Goal: Transaction & Acquisition: Purchase product/service

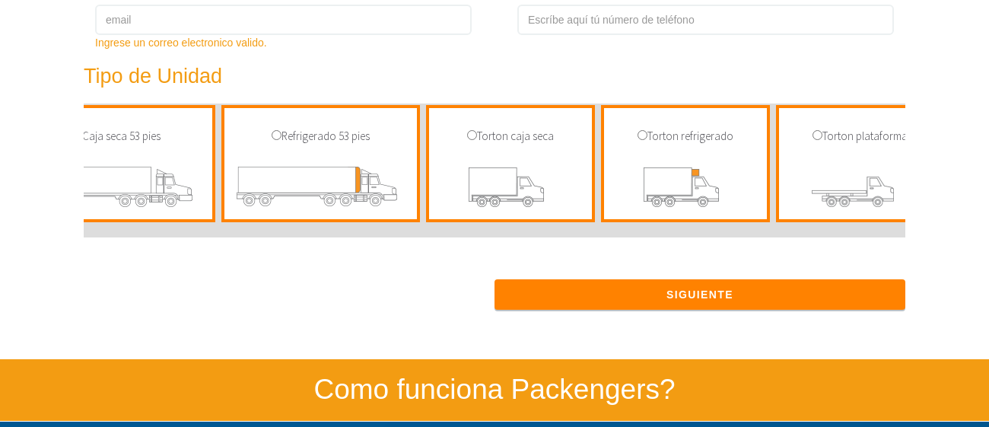
scroll to position [0, 1358]
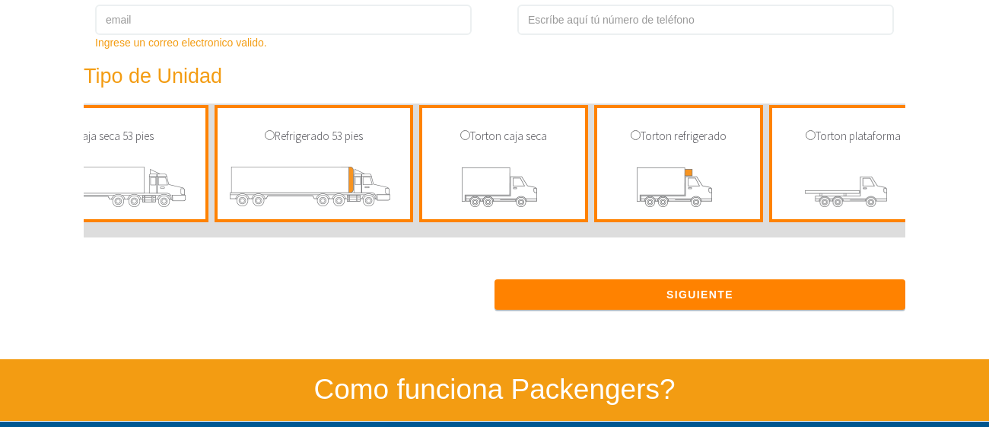
click at [490, 182] on img at bounding box center [504, 189] width 140 height 59
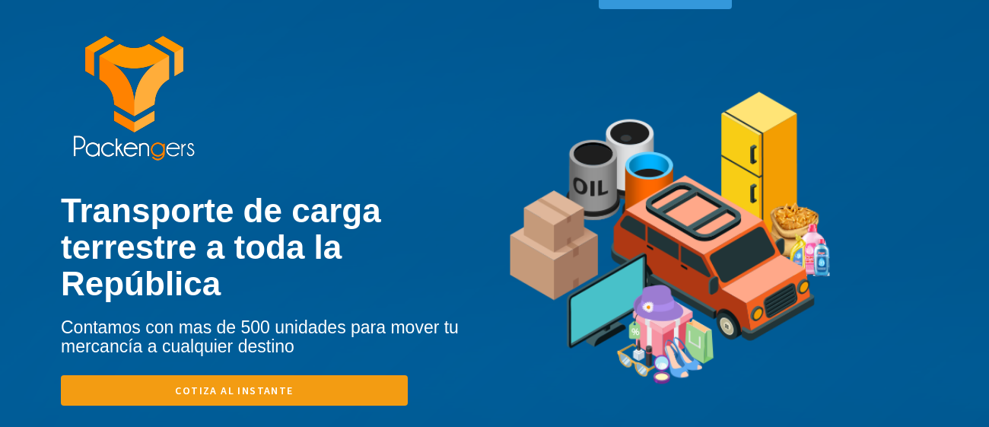
scroll to position [62, 0]
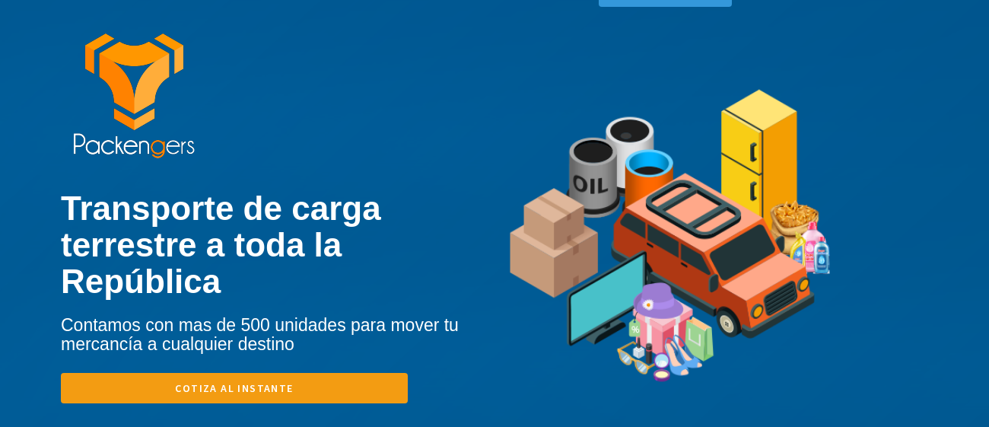
click at [269, 373] on link "Cotiza al instante" at bounding box center [234, 388] width 347 height 30
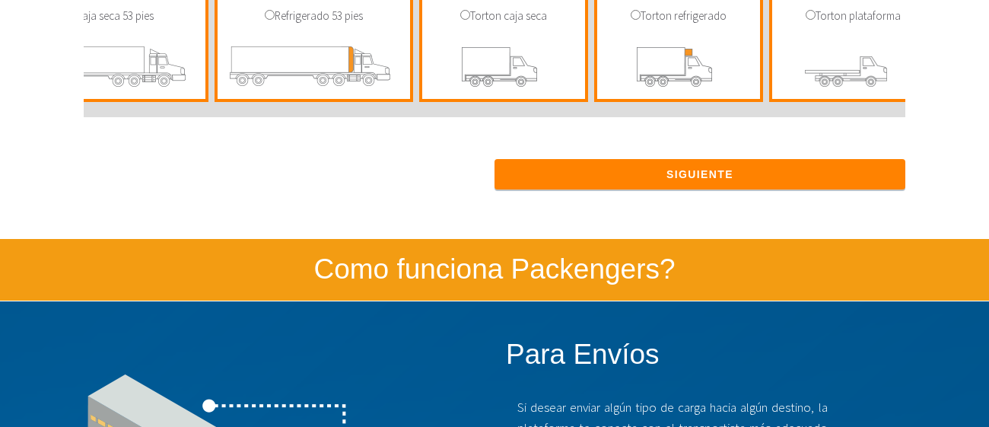
scroll to position [896, 0]
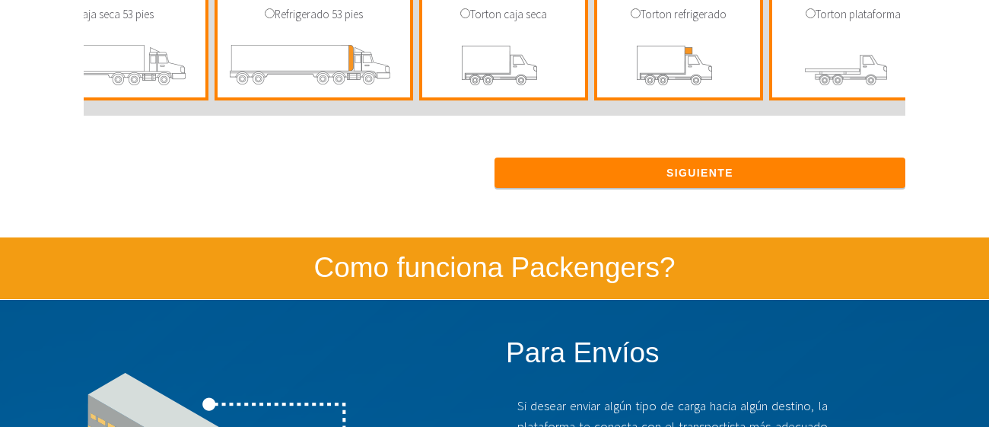
click at [653, 62] on img at bounding box center [678, 67] width 140 height 59
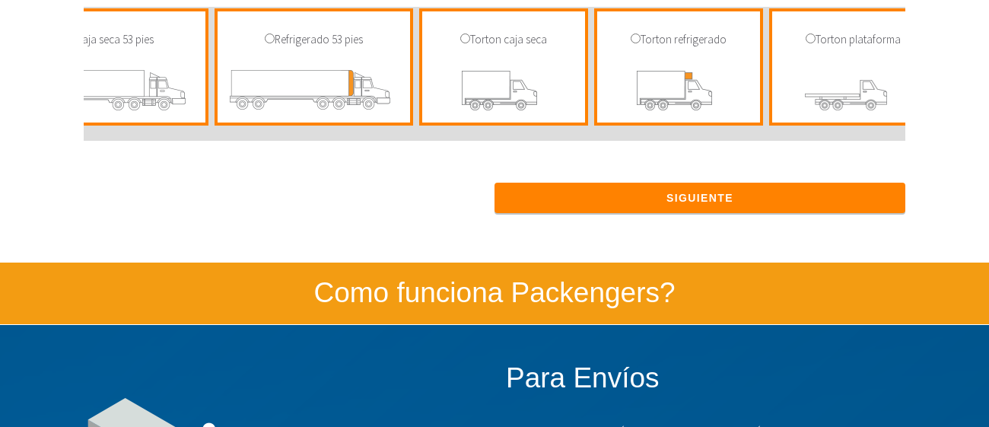
scroll to position [862, 0]
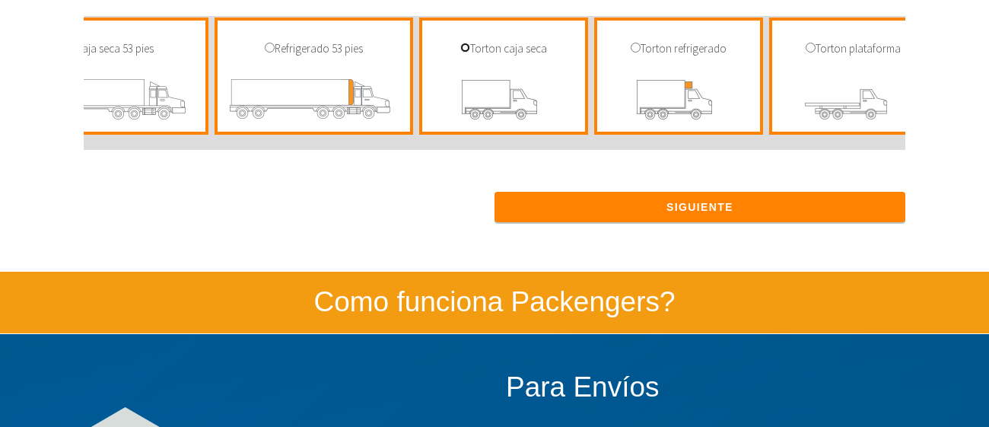
click at [460, 49] on input "radio" at bounding box center [465, 48] width 10 height 10
radio input "true"
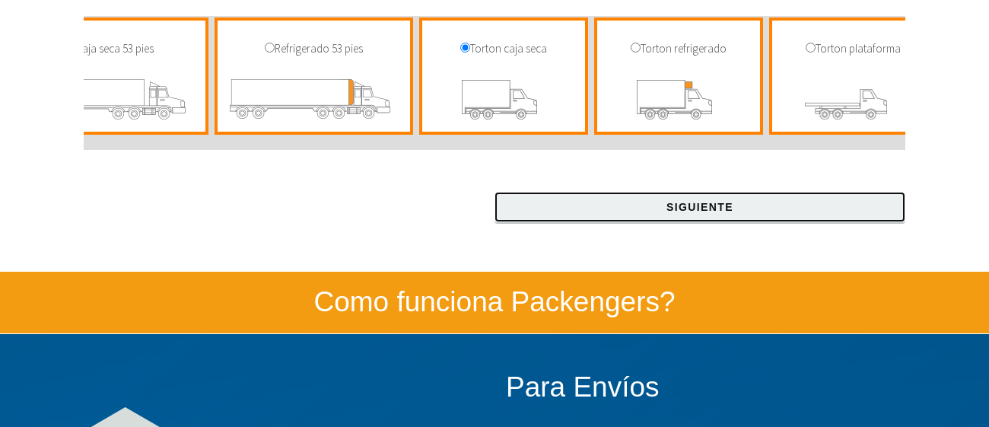
click at [687, 202] on button "Siguiente" at bounding box center [699, 207] width 411 height 30
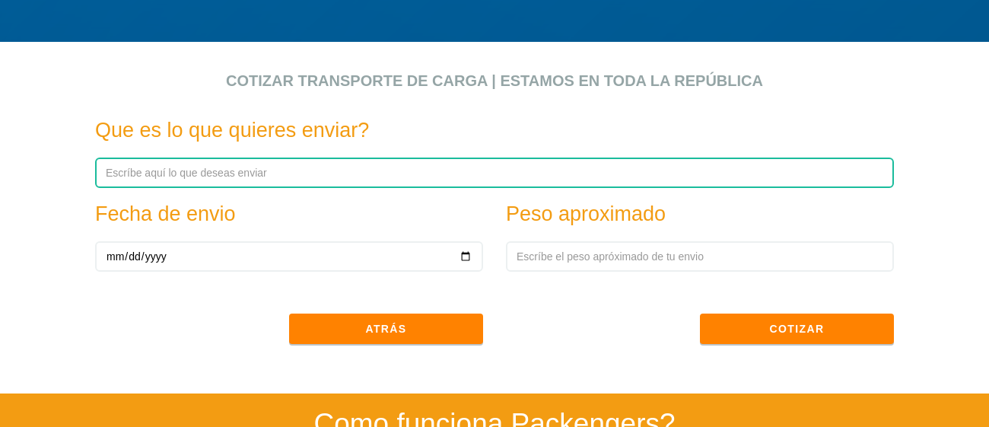
scroll to position [472, 0]
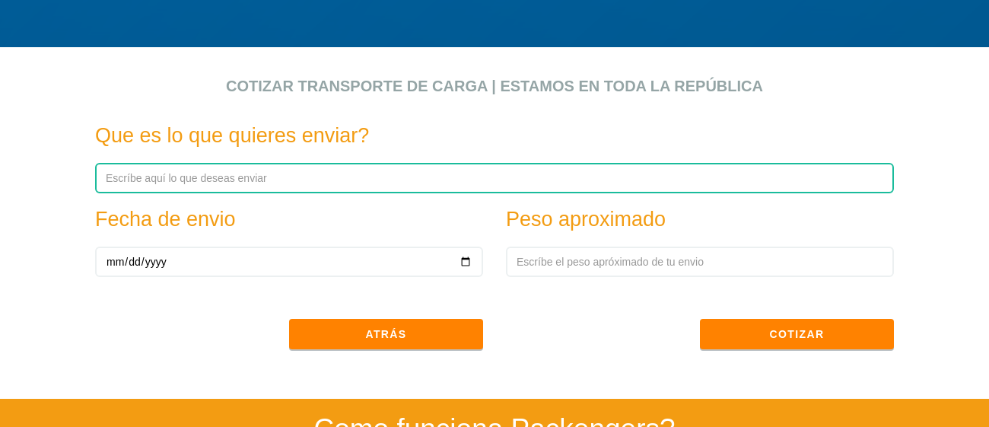
click at [238, 180] on input "text" at bounding box center [494, 178] width 799 height 30
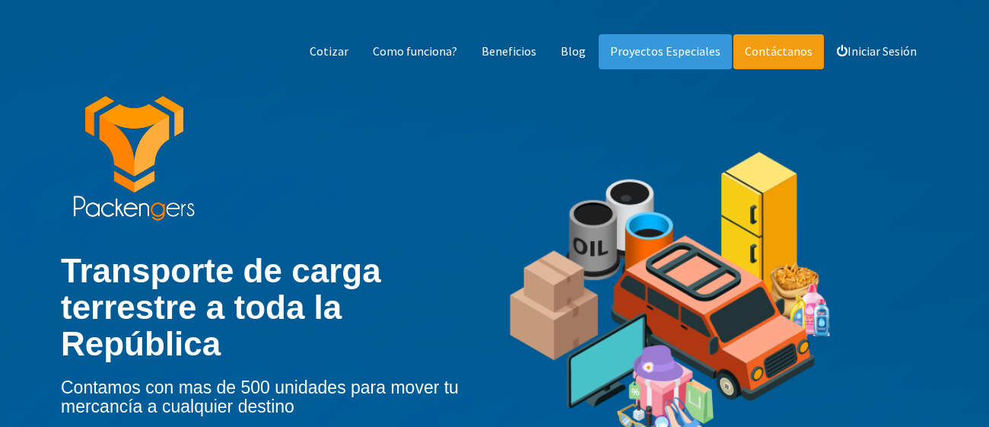
click at [782, 45] on link "Contáctanos" at bounding box center [778, 51] width 91 height 35
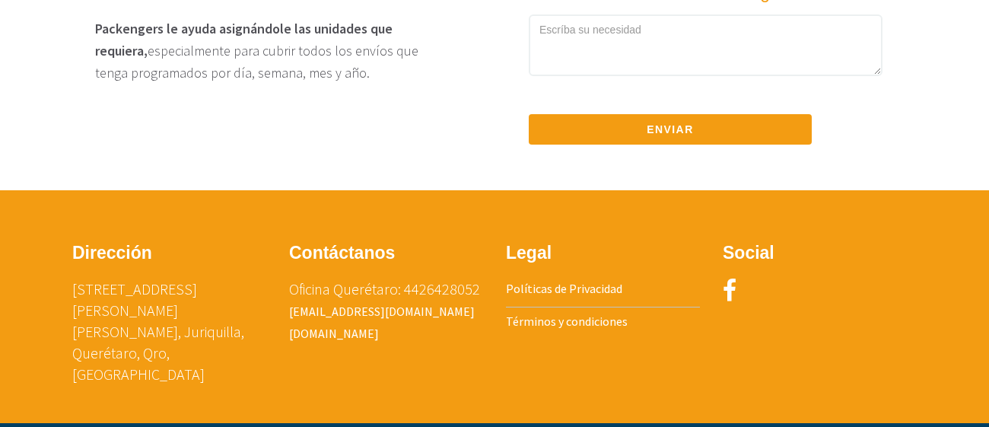
click at [443, 285] on p "Oficina Querétaro: 4426428052 [EMAIL_ADDRESS][DOMAIN_NAME] [DOMAIN_NAME]" at bounding box center [386, 310] width 194 height 65
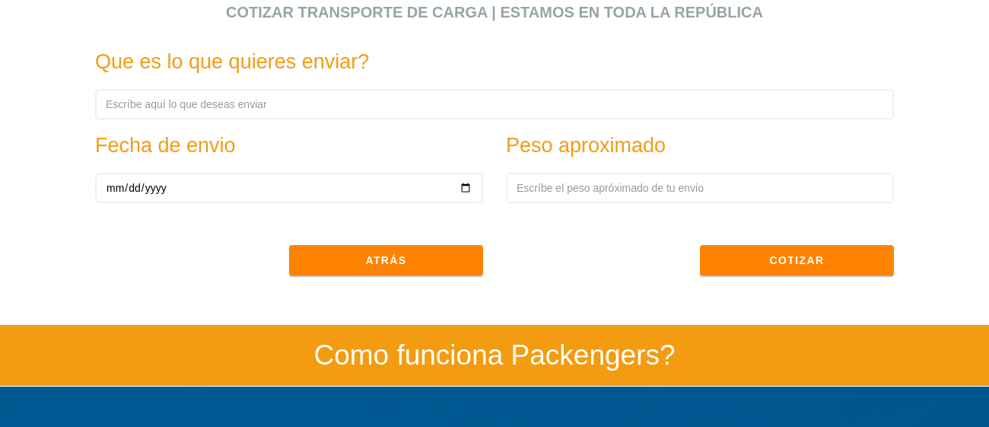
scroll to position [0, 0]
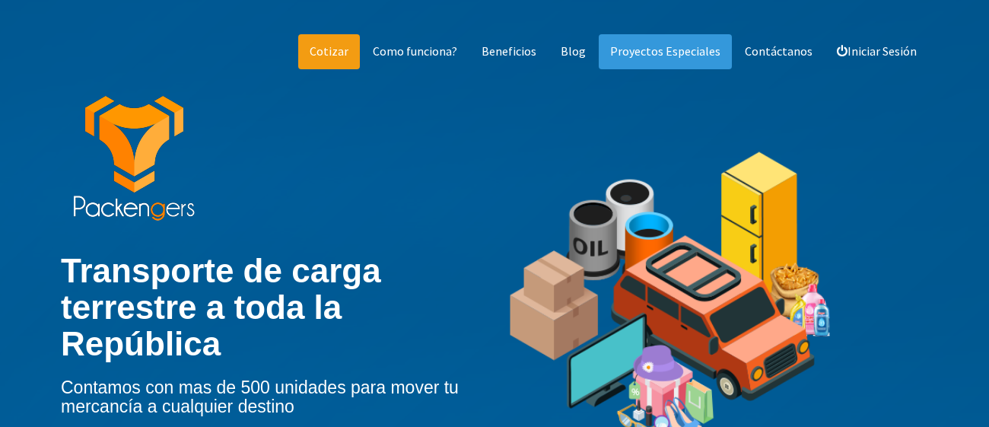
click at [320, 56] on link "Cotizar" at bounding box center [329, 51] width 62 height 35
